Goal: Use online tool/utility: Utilize a website feature to perform a specific function

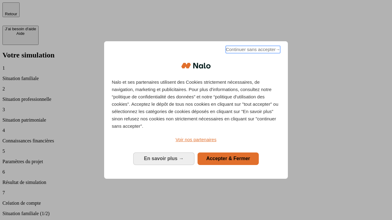
click at [252, 51] on span "Continuer sans accepter →" at bounding box center [253, 49] width 55 height 7
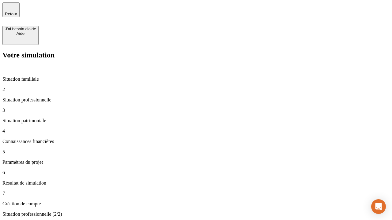
type input "30 000"
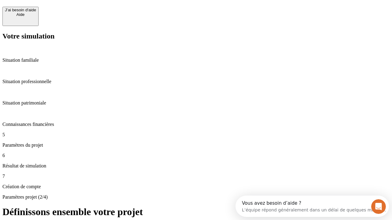
scroll to position [6, 0]
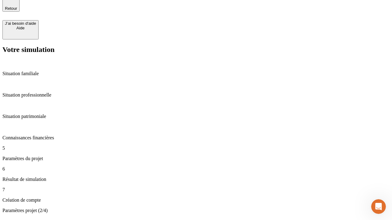
scroll to position [0, 0]
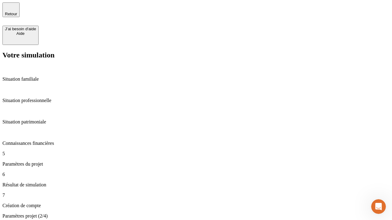
type input "25"
type input "64"
type input "1 000"
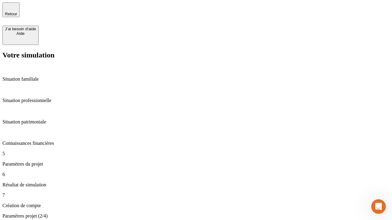
type input "640"
